Goal: Transaction & Acquisition: Purchase product/service

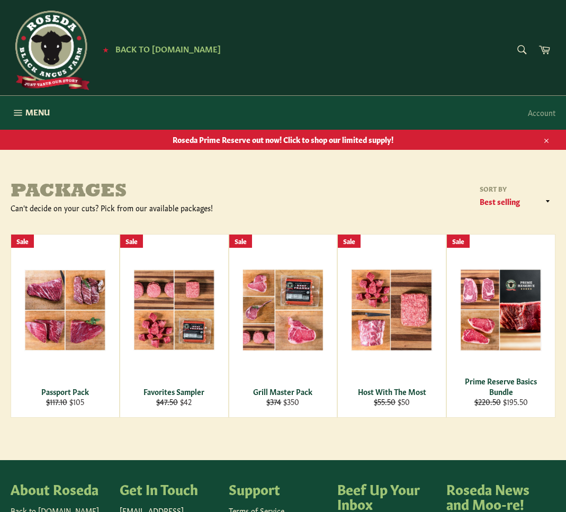
click at [294, 214] on div "Packages Can't decide on your cuts? Pick from our available packages! Sort by F…" at bounding box center [283, 300] width 566 height 236
drag, startPoint x: 294, startPoint y: 214, endPoint x: 258, endPoint y: 210, distance: 36.2
click at [258, 210] on div "Can't decide on your cuts? Pick from our available packages!" at bounding box center [147, 208] width 273 height 10
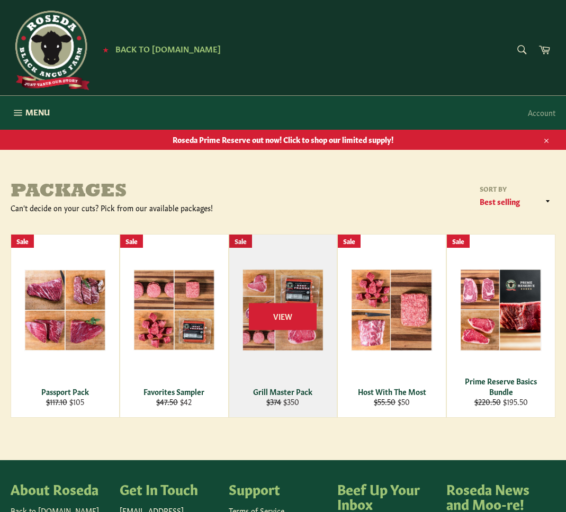
scroll to position [173, 0]
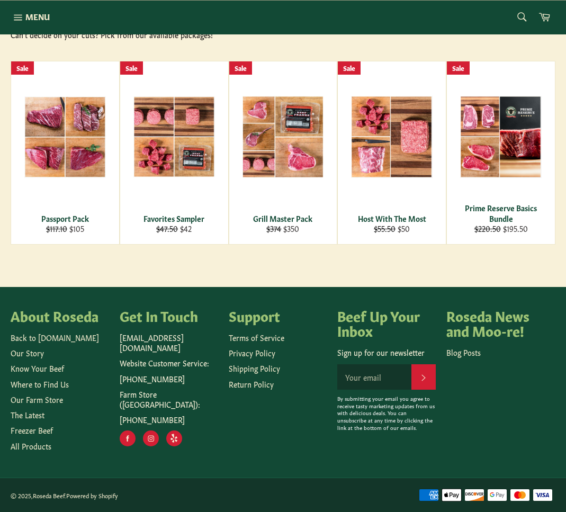
click at [281, 270] on main "Packages Can't decide on your cuts? Pick from our available packages! Sort by F…" at bounding box center [283, 147] width 566 height 279
click at [263, 266] on main "Packages Can't decide on your cuts? Pick from our available packages! Sort by F…" at bounding box center [283, 147] width 566 height 279
click at [244, 263] on main "Packages Can't decide on your cuts? Pick from our available packages! Sort by F…" at bounding box center [283, 147] width 566 height 279
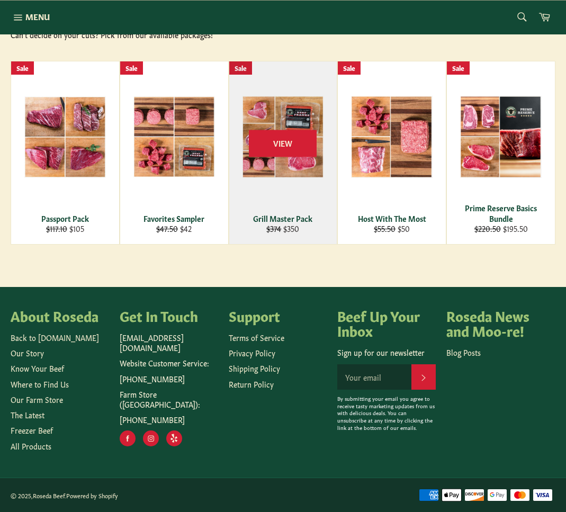
click at [258, 84] on div "View" at bounding box center [283, 152] width 108 height 183
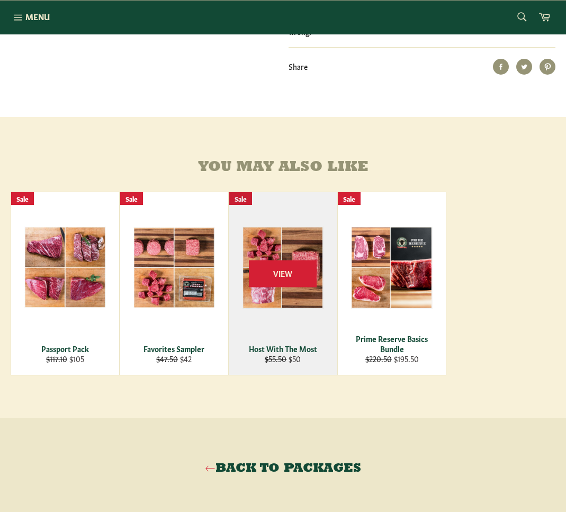
scroll to position [661, 0]
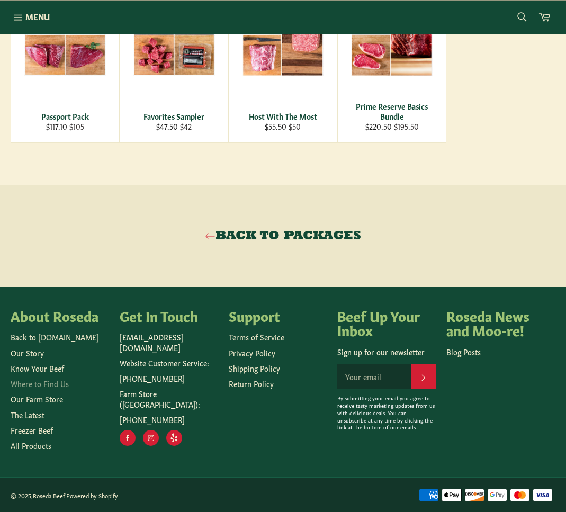
click at [50, 385] on link "Where to Find Us" at bounding box center [40, 383] width 58 height 11
